Goal: Information Seeking & Learning: Learn about a topic

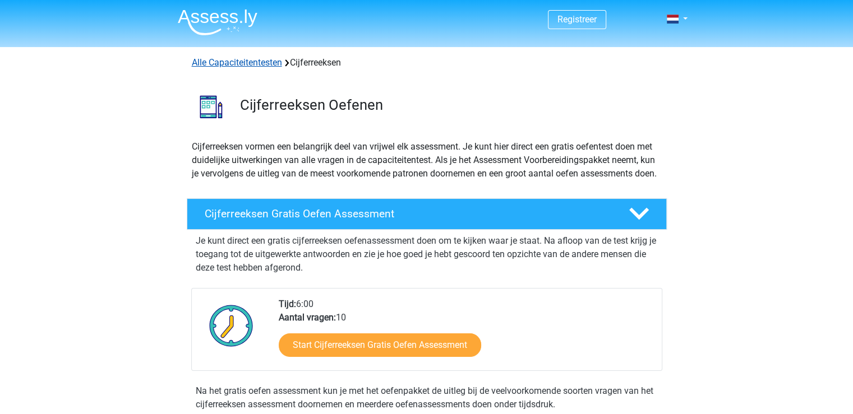
click at [251, 66] on link "Alle Capaciteitentesten" at bounding box center [237, 62] width 90 height 11
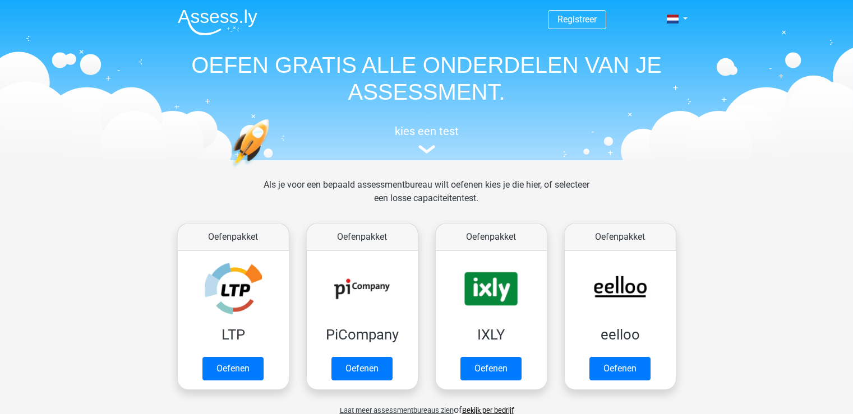
scroll to position [476, 0]
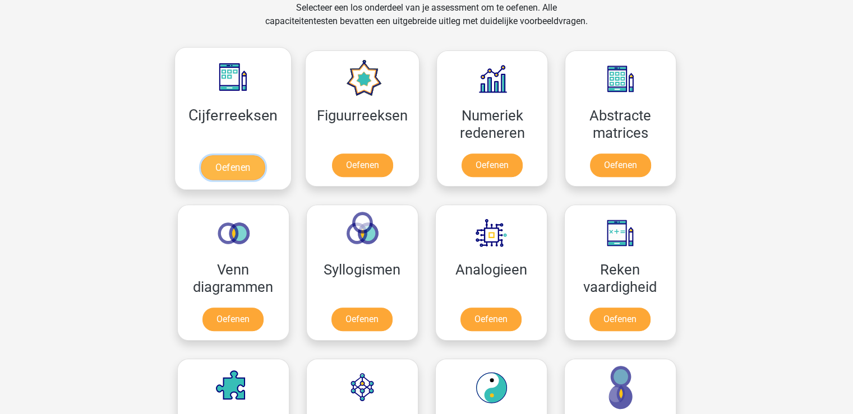
click at [233, 165] on link "Oefenen" at bounding box center [233, 167] width 64 height 25
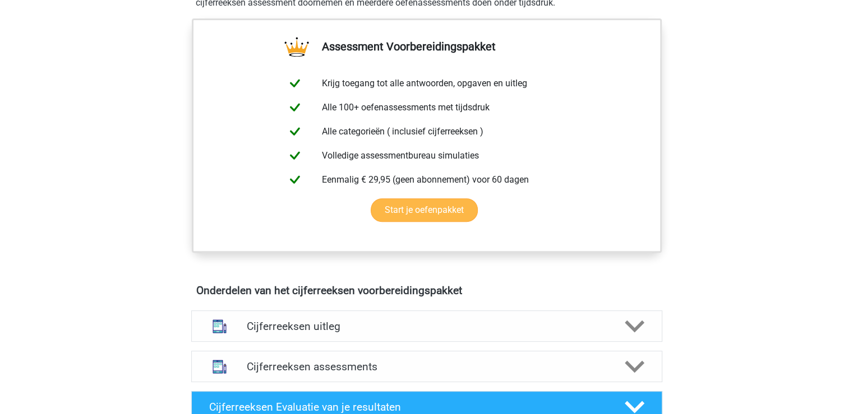
scroll to position [505, 0]
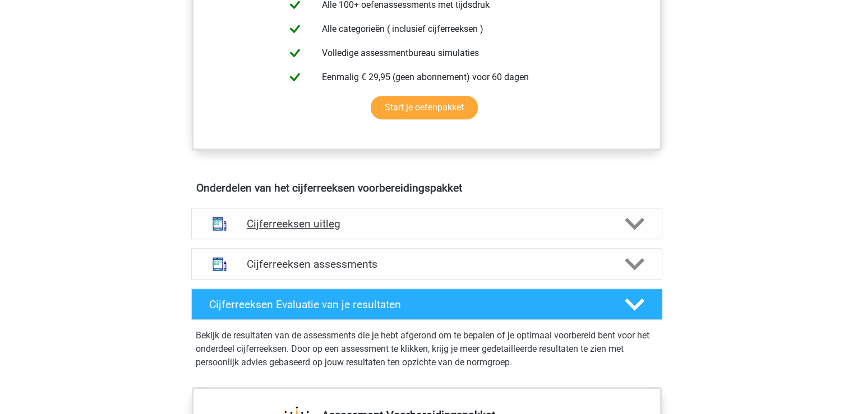
click at [288, 230] on h4 "Cijferreeksen uitleg" at bounding box center [427, 224] width 360 height 13
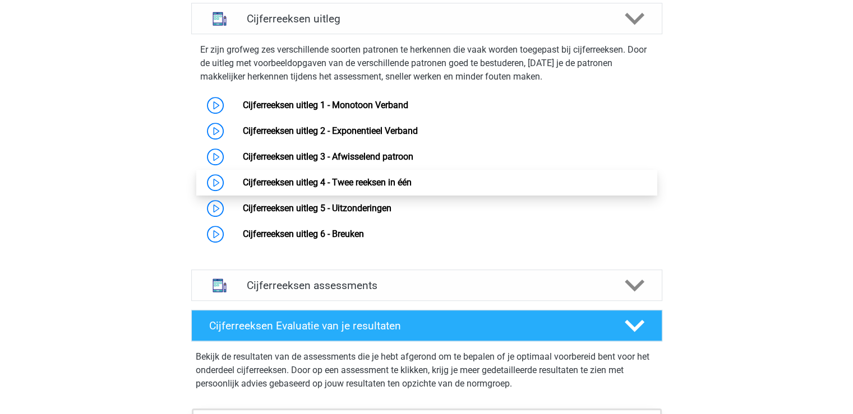
scroll to position [729, 0]
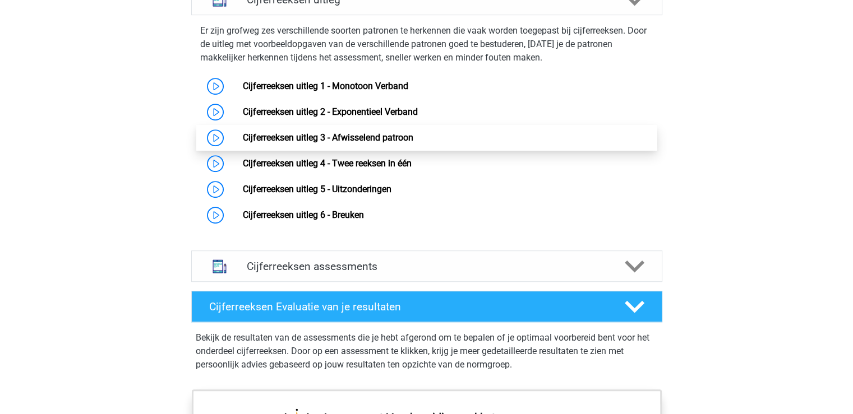
click at [347, 143] on link "Cijferreeksen uitleg 3 - Afwisselend patroon" at bounding box center [328, 137] width 170 height 11
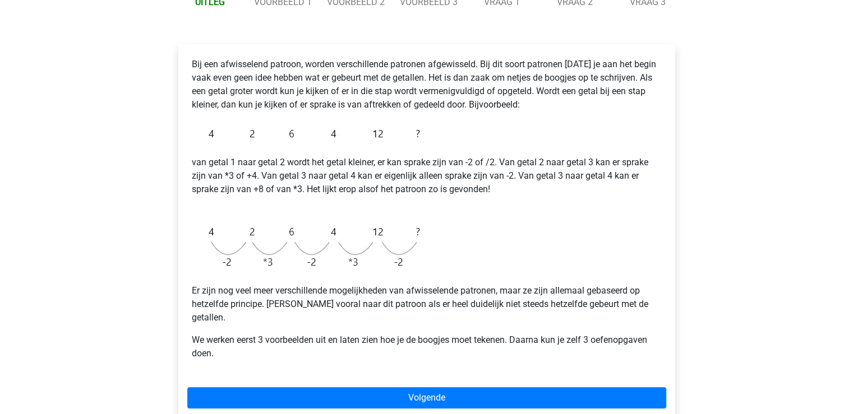
scroll to position [168, 0]
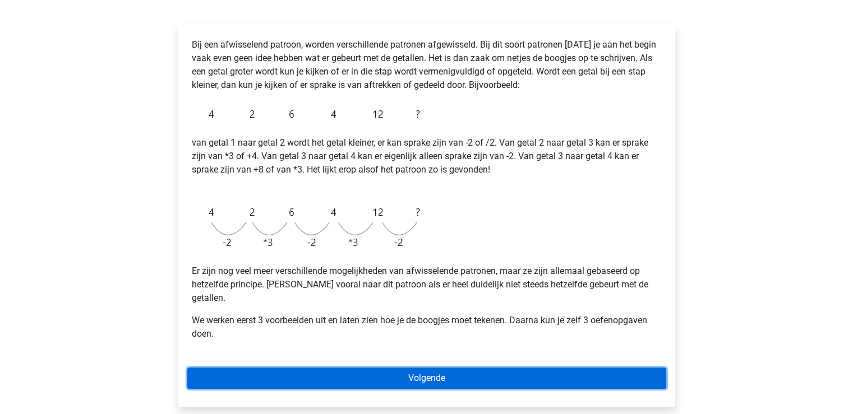
click at [344, 368] on link "Volgende" at bounding box center [426, 378] width 479 height 21
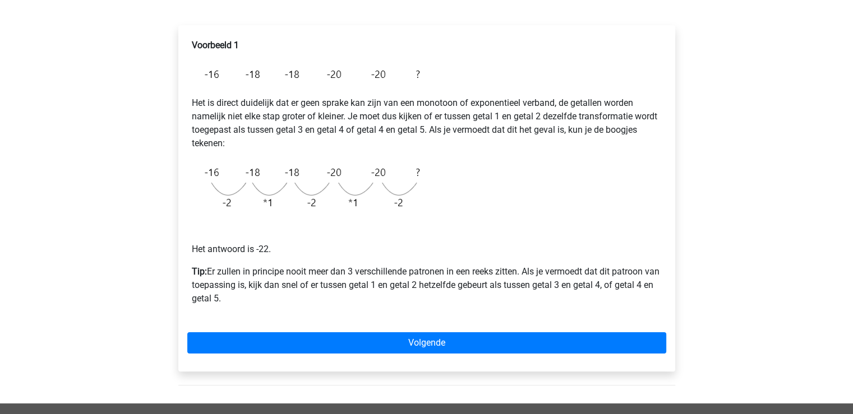
scroll to position [168, 0]
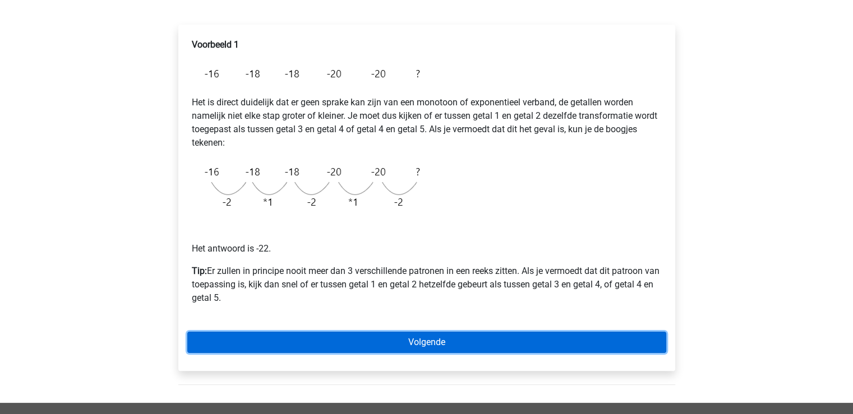
click at [427, 339] on link "Volgende" at bounding box center [426, 342] width 479 height 21
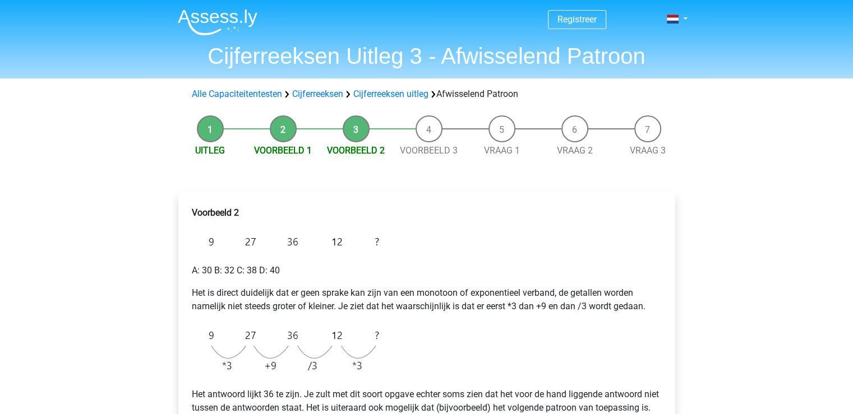
drag, startPoint x: 422, startPoint y: 122, endPoint x: 429, endPoint y: 128, distance: 9.9
click at [422, 122] on li "Voorbeeld 3" at bounding box center [429, 137] width 73 height 42
click at [429, 128] on li "Voorbeeld 3" at bounding box center [429, 137] width 73 height 42
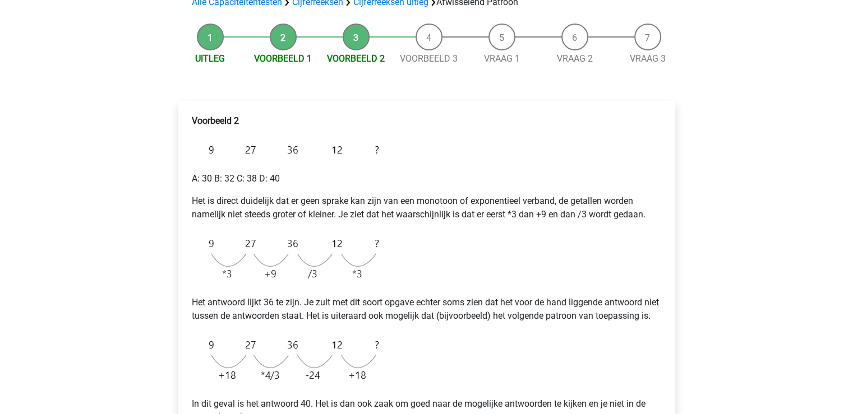
scroll to position [393, 0]
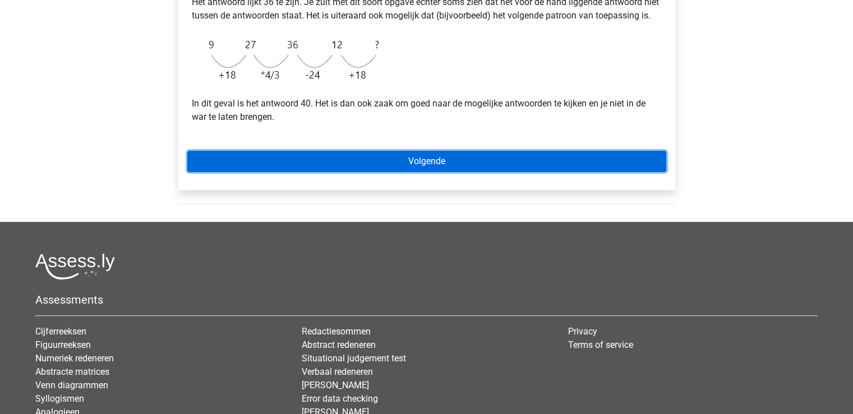
click at [472, 172] on link "Volgende" at bounding box center [426, 161] width 479 height 21
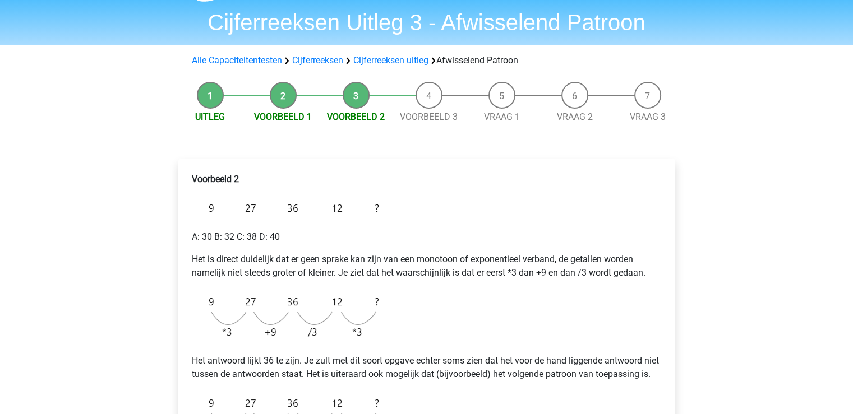
scroll to position [0, 0]
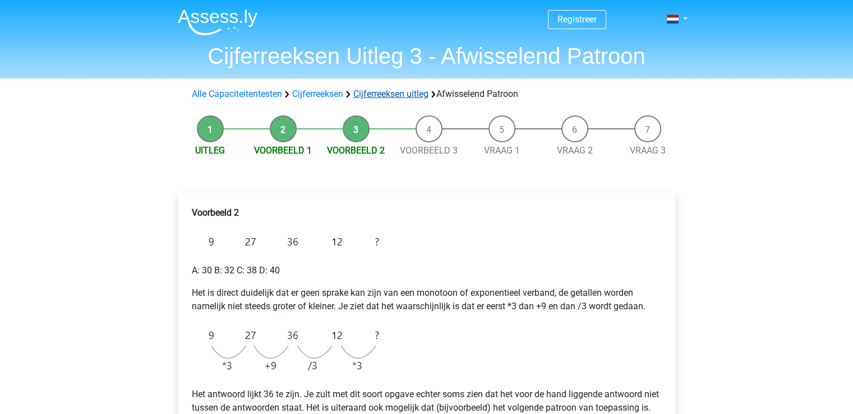
click at [375, 95] on link "Cijferreeksen uitleg" at bounding box center [390, 94] width 75 height 11
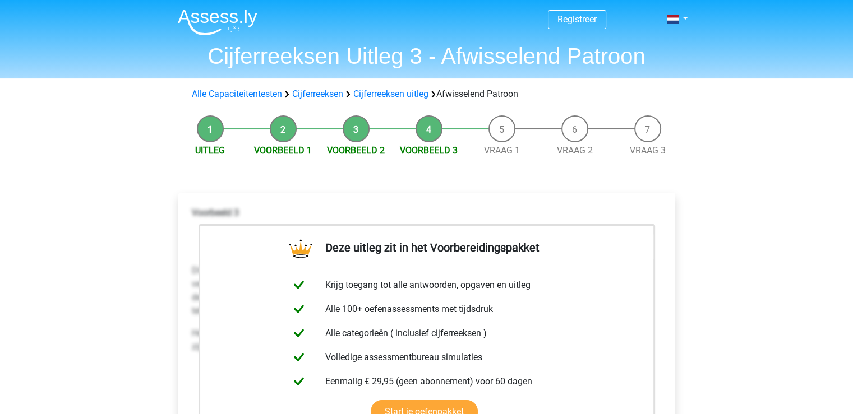
click at [351, 130] on li "Voorbeeld 2" at bounding box center [356, 137] width 73 height 42
click at [359, 118] on li "Voorbeeld 2" at bounding box center [356, 137] width 73 height 42
click at [359, 130] on li "Voorbeeld 2" at bounding box center [356, 137] width 73 height 42
drag, startPoint x: 359, startPoint y: 130, endPoint x: 349, endPoint y: 132, distance: 10.3
click at [357, 131] on li "Voorbeeld 2" at bounding box center [356, 137] width 73 height 42
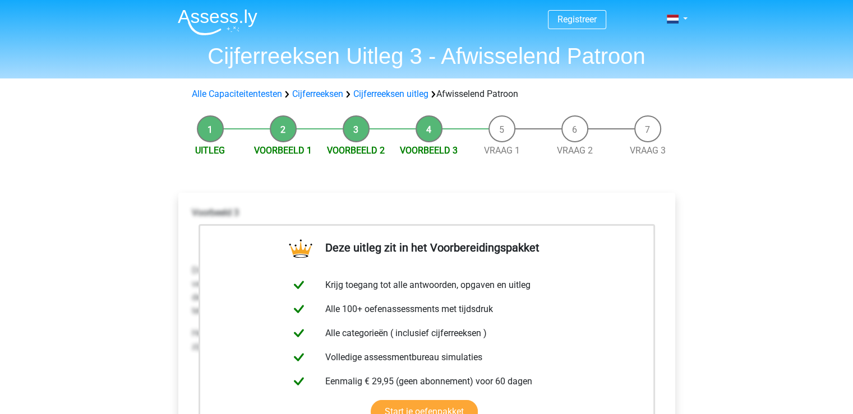
click at [349, 132] on li "Voorbeeld 2" at bounding box center [356, 137] width 73 height 42
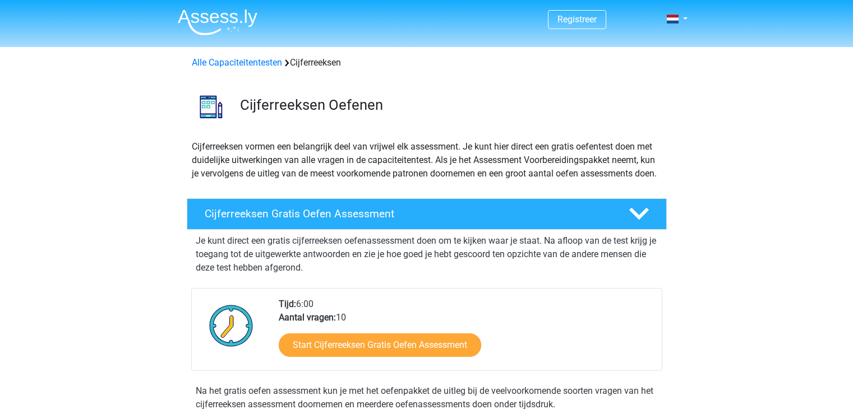
scroll to position [720, 0]
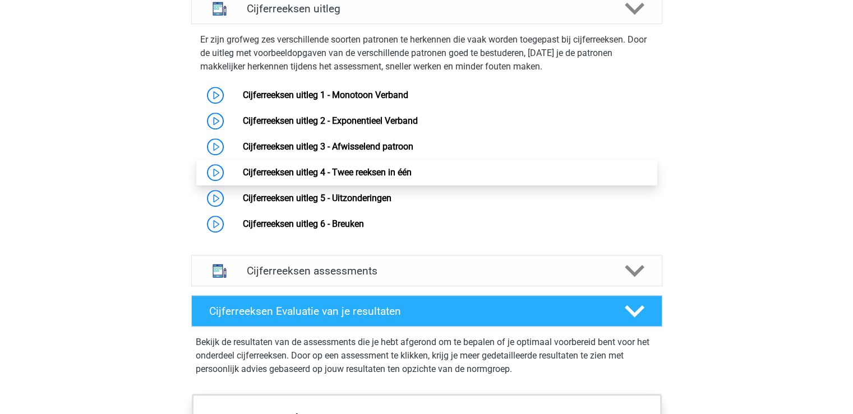
click at [391, 178] on link "Cijferreeksen uitleg 4 - Twee reeksen in één" at bounding box center [327, 172] width 169 height 11
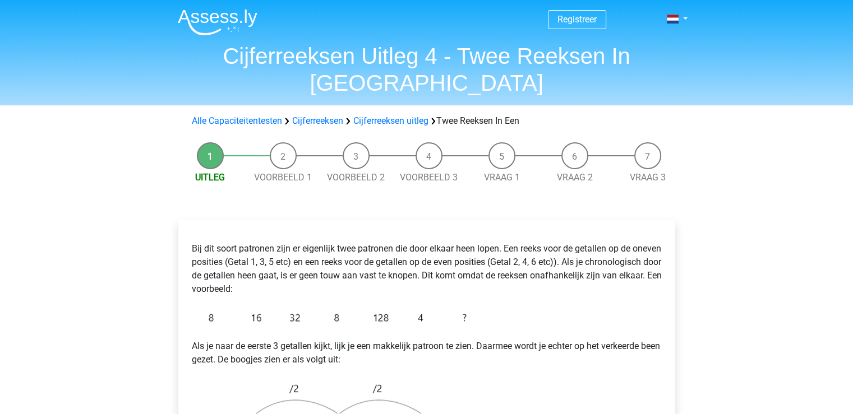
click at [287, 142] on li "Voorbeeld 1" at bounding box center [283, 163] width 73 height 42
click at [286, 172] on link "Voorbeeld 1" at bounding box center [283, 177] width 58 height 11
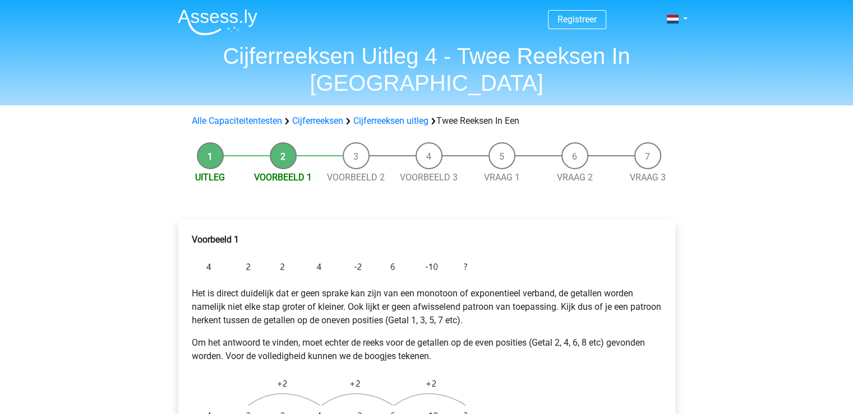
click at [369, 172] on link "Voorbeeld 2" at bounding box center [356, 177] width 58 height 11
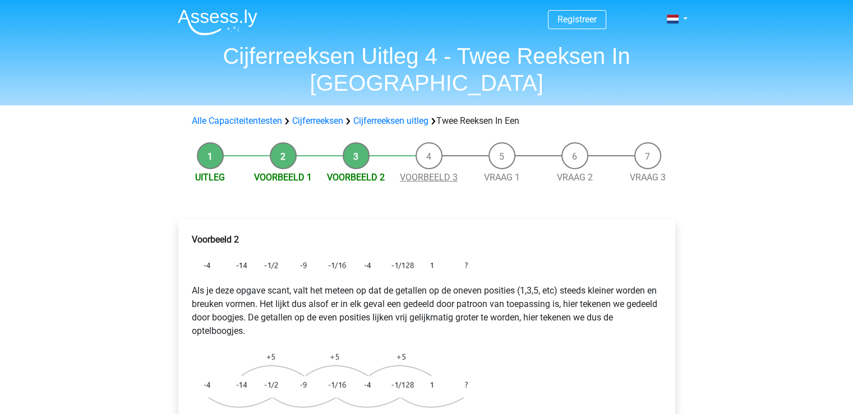
click at [435, 172] on link "Voorbeeld 3" at bounding box center [429, 177] width 58 height 11
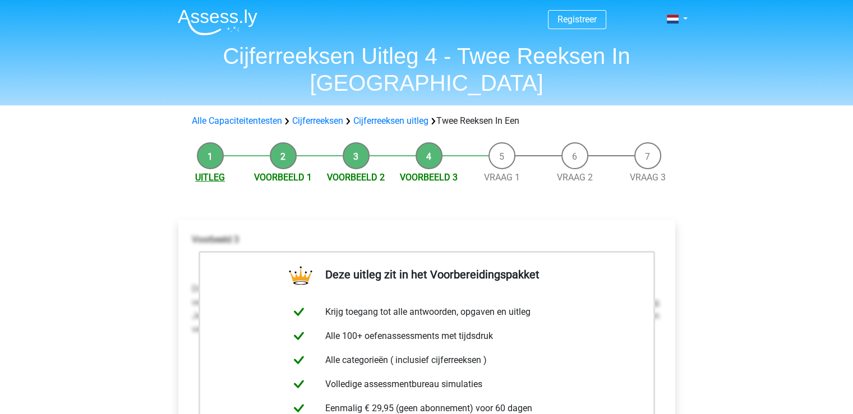
click at [202, 172] on link "Uitleg" at bounding box center [210, 177] width 30 height 11
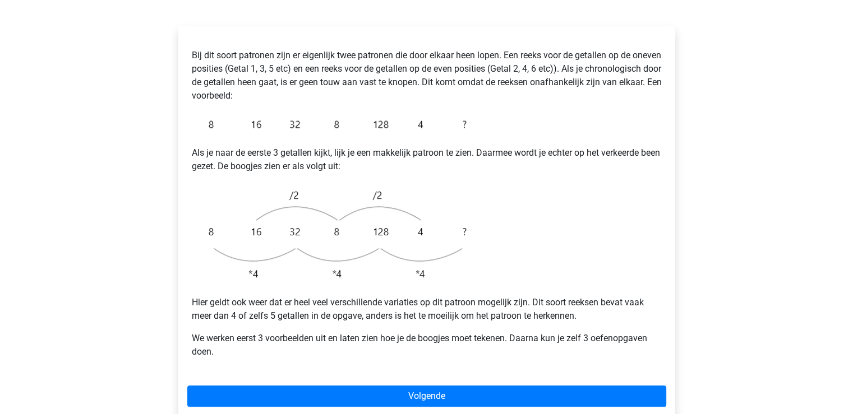
scroll to position [168, 0]
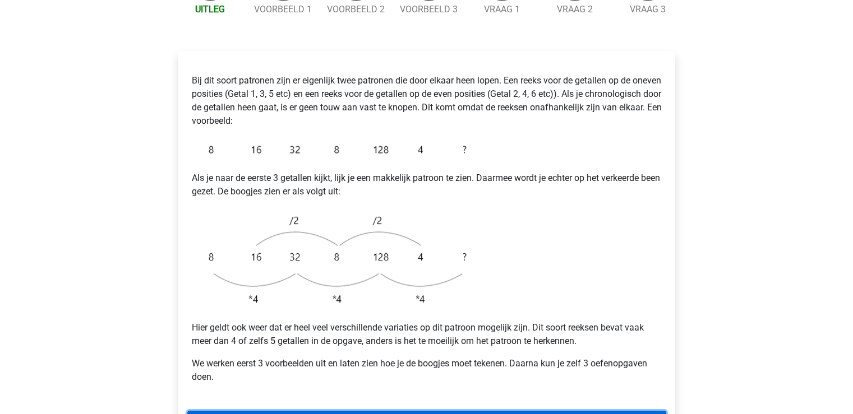
click at [402, 411] on link "Volgende" at bounding box center [426, 421] width 479 height 21
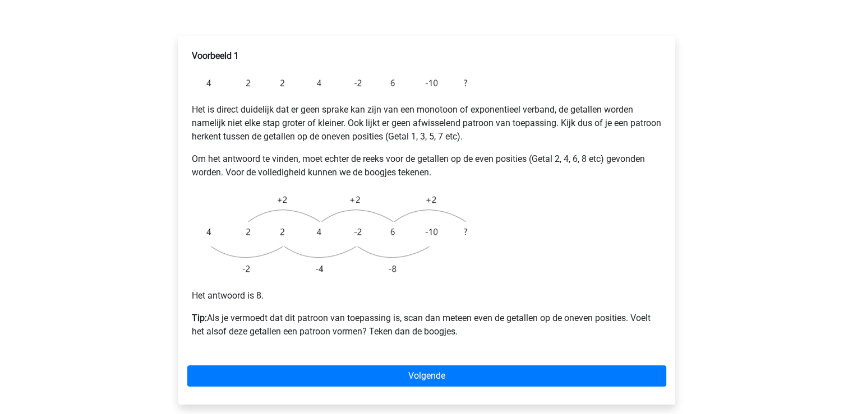
scroll to position [168, 0]
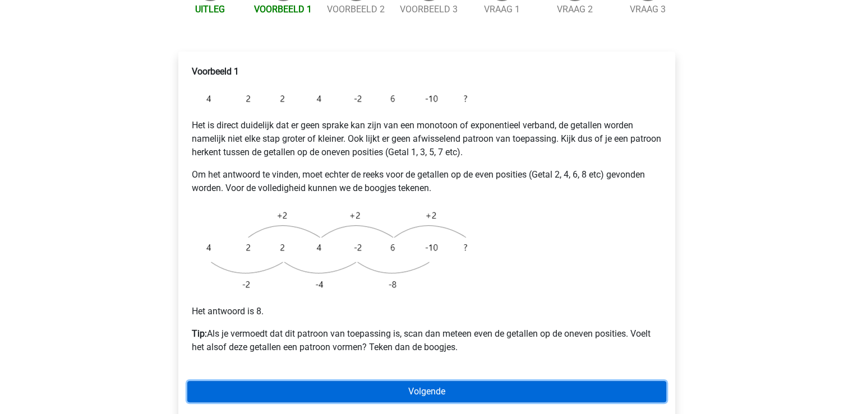
click at [416, 381] on link "Volgende" at bounding box center [426, 391] width 479 height 21
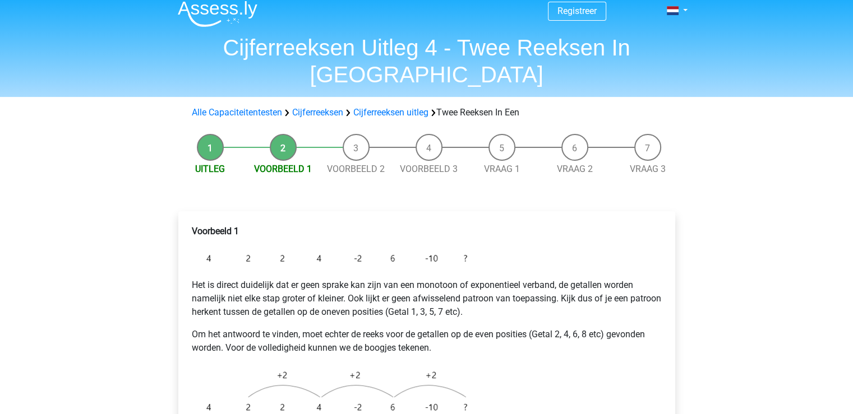
scroll to position [0, 0]
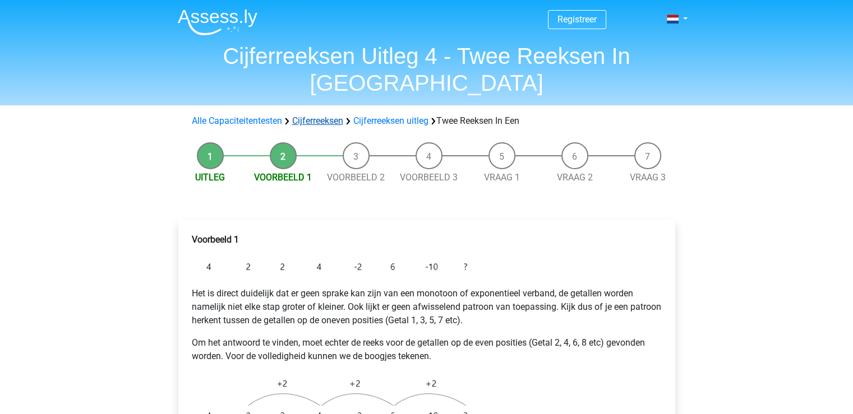
click at [330, 116] on link "Cijferreeksen" at bounding box center [317, 121] width 51 height 11
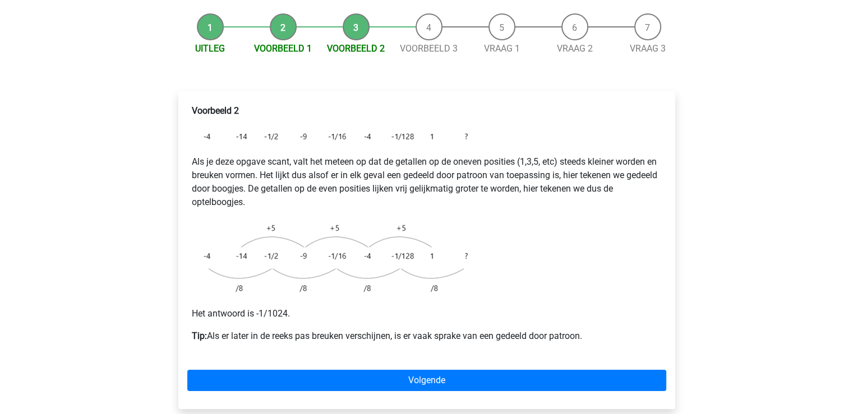
scroll to position [112, 0]
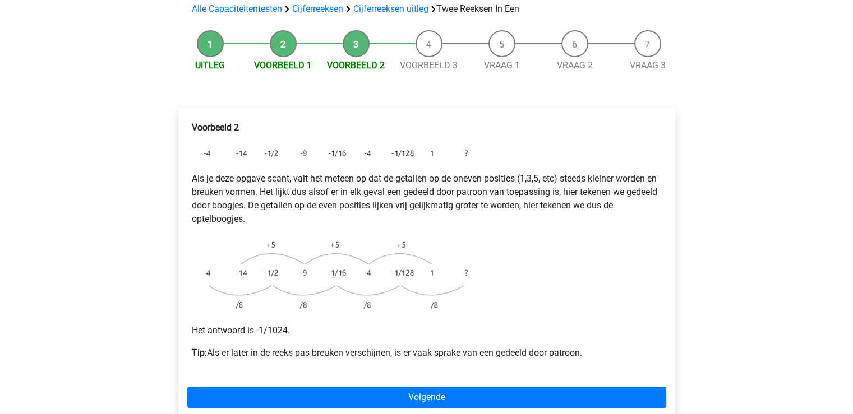
click at [426, 30] on li "Voorbeeld 3" at bounding box center [429, 51] width 73 height 42
click at [425, 60] on link "Voorbeeld 3" at bounding box center [429, 65] width 58 height 11
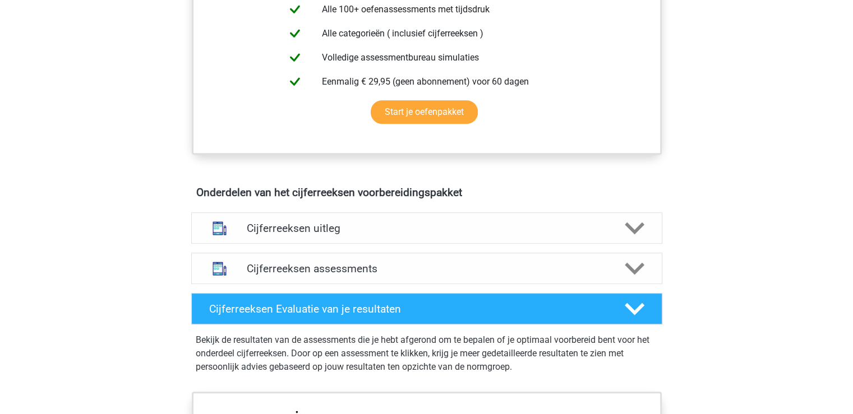
scroll to position [505, 0]
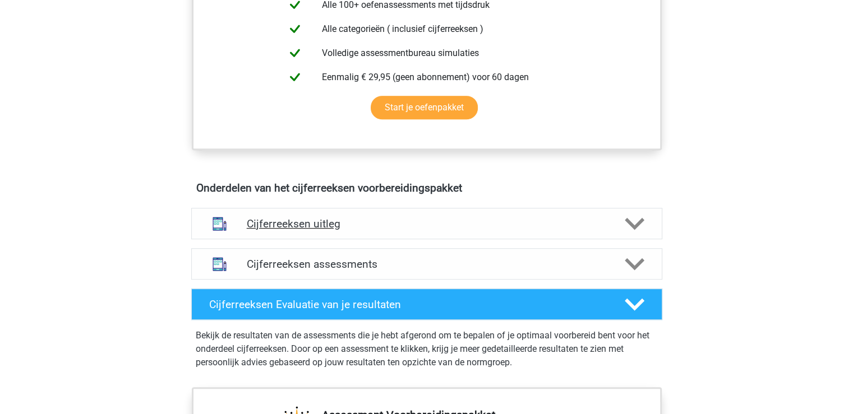
click at [303, 230] on h4 "Cijferreeksen uitleg" at bounding box center [427, 224] width 360 height 13
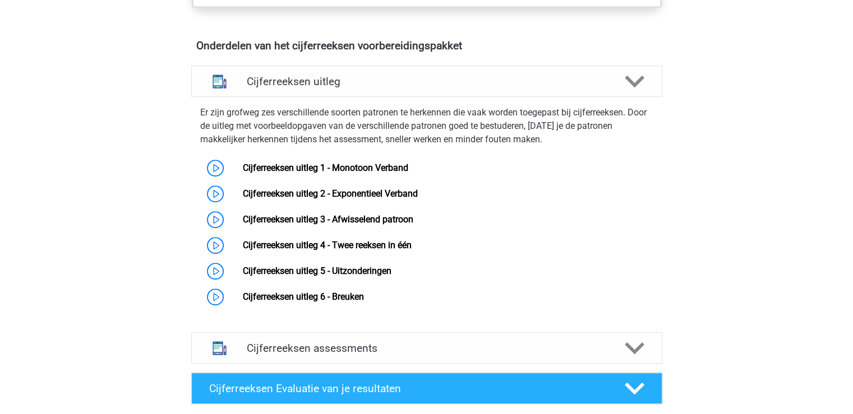
scroll to position [673, 0]
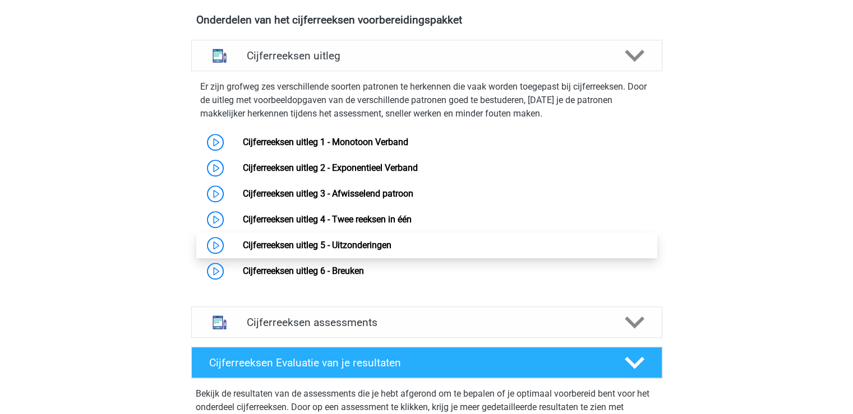
click at [278, 251] on link "Cijferreeksen uitleg 5 - Uitzonderingen" at bounding box center [317, 245] width 149 height 11
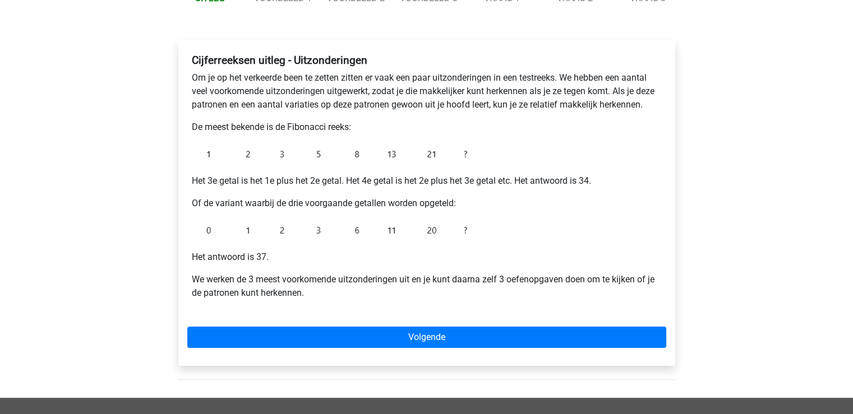
scroll to position [224, 0]
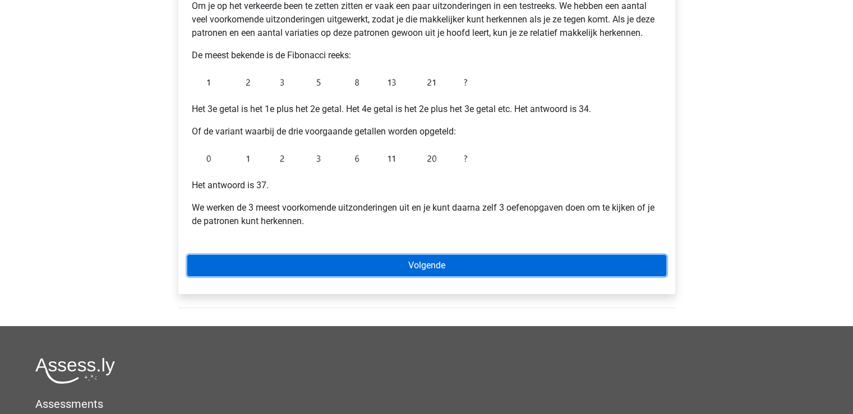
click at [295, 265] on link "Volgende" at bounding box center [426, 265] width 479 height 21
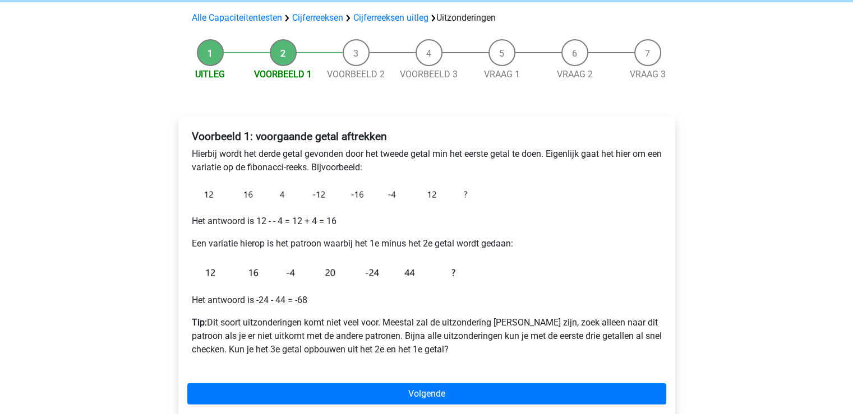
scroll to position [112, 0]
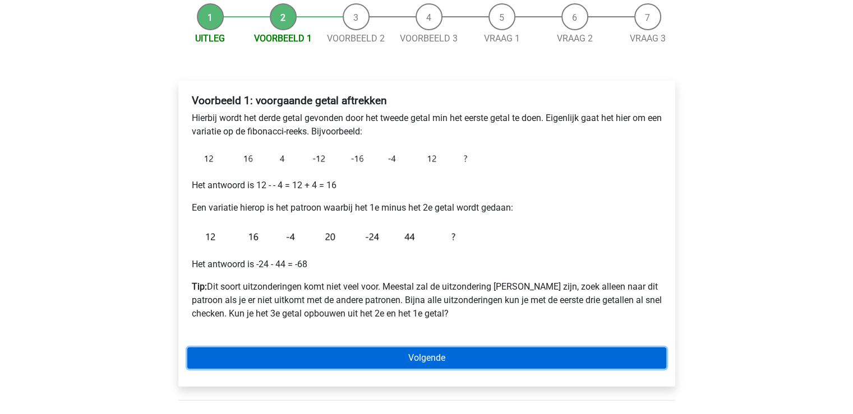
click at [402, 360] on link "Volgende" at bounding box center [426, 358] width 479 height 21
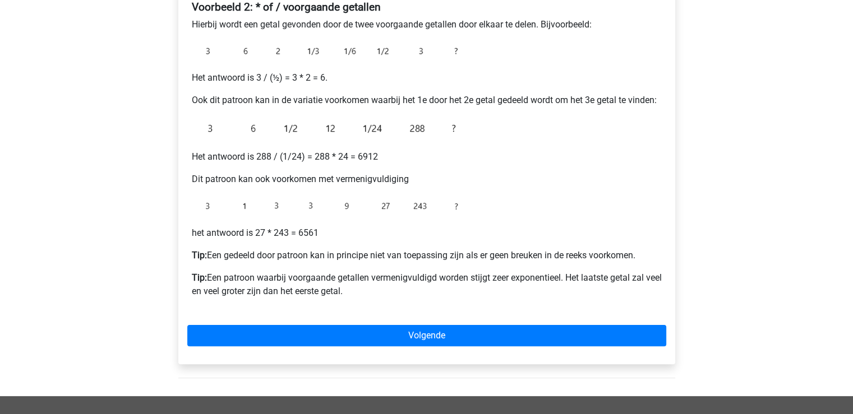
scroll to position [224, 0]
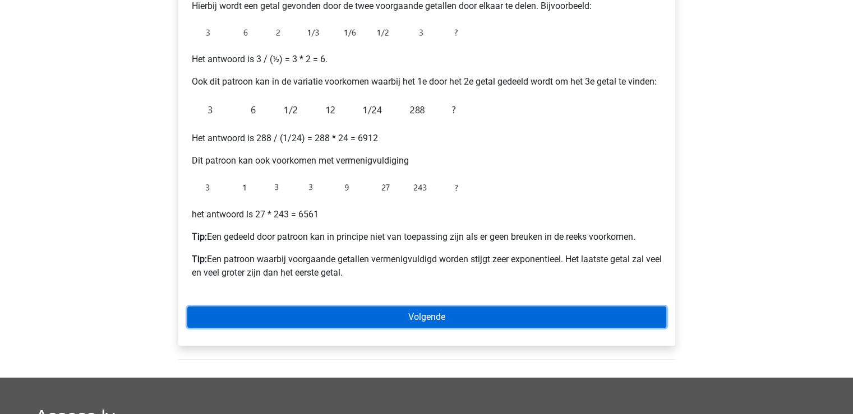
click at [349, 314] on link "Volgende" at bounding box center [426, 317] width 479 height 21
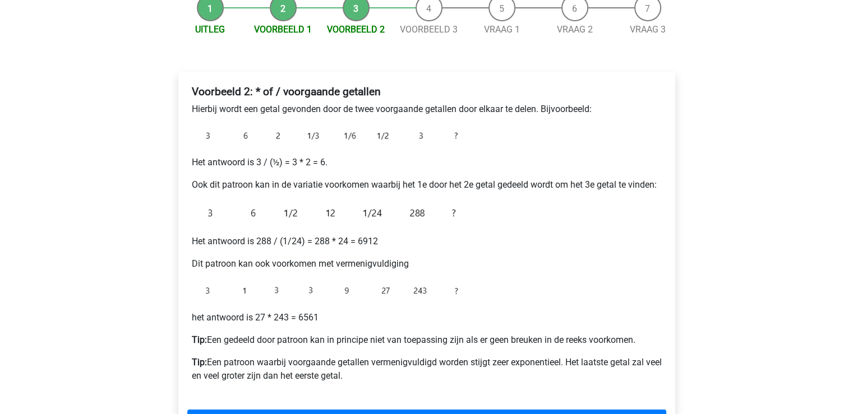
scroll to position [112, 0]
